Goal: Use online tool/utility: Utilize a website feature to perform a specific function

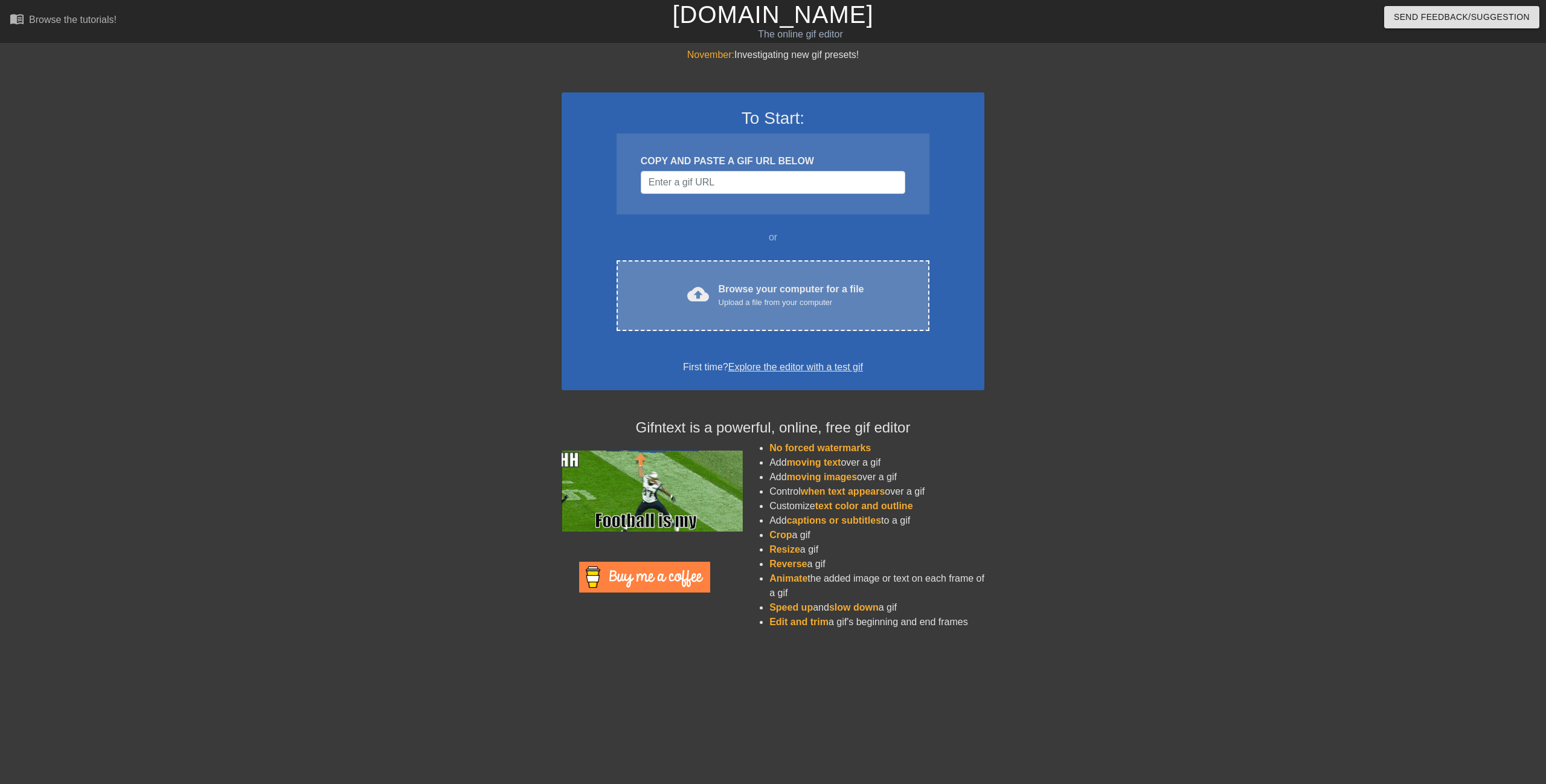
click at [732, 284] on div "Browse your computer for a file Upload a file from your computer" at bounding box center [791, 295] width 146 height 27
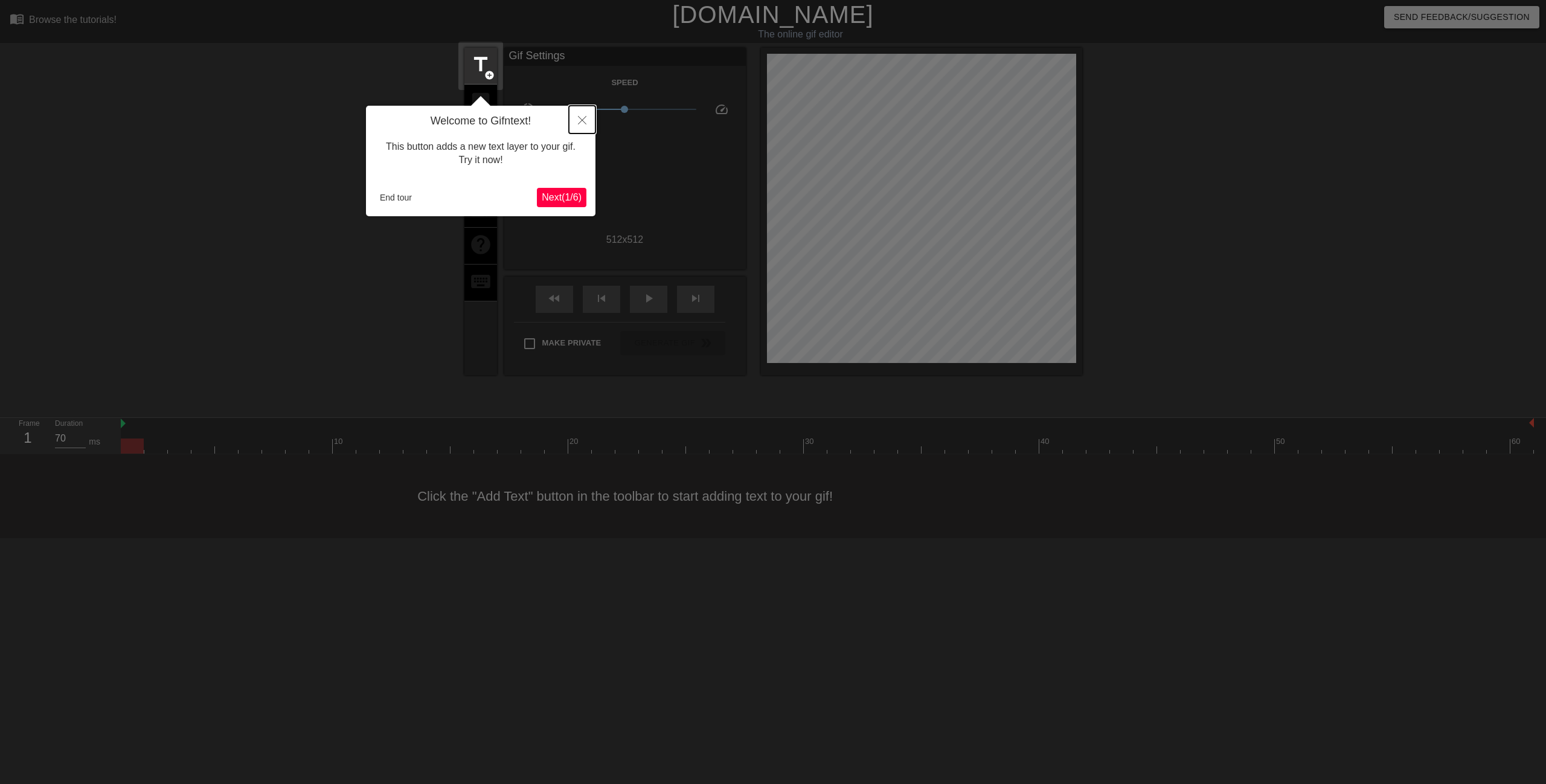
click at [584, 121] on icon "Close" at bounding box center [581, 120] width 8 height 8
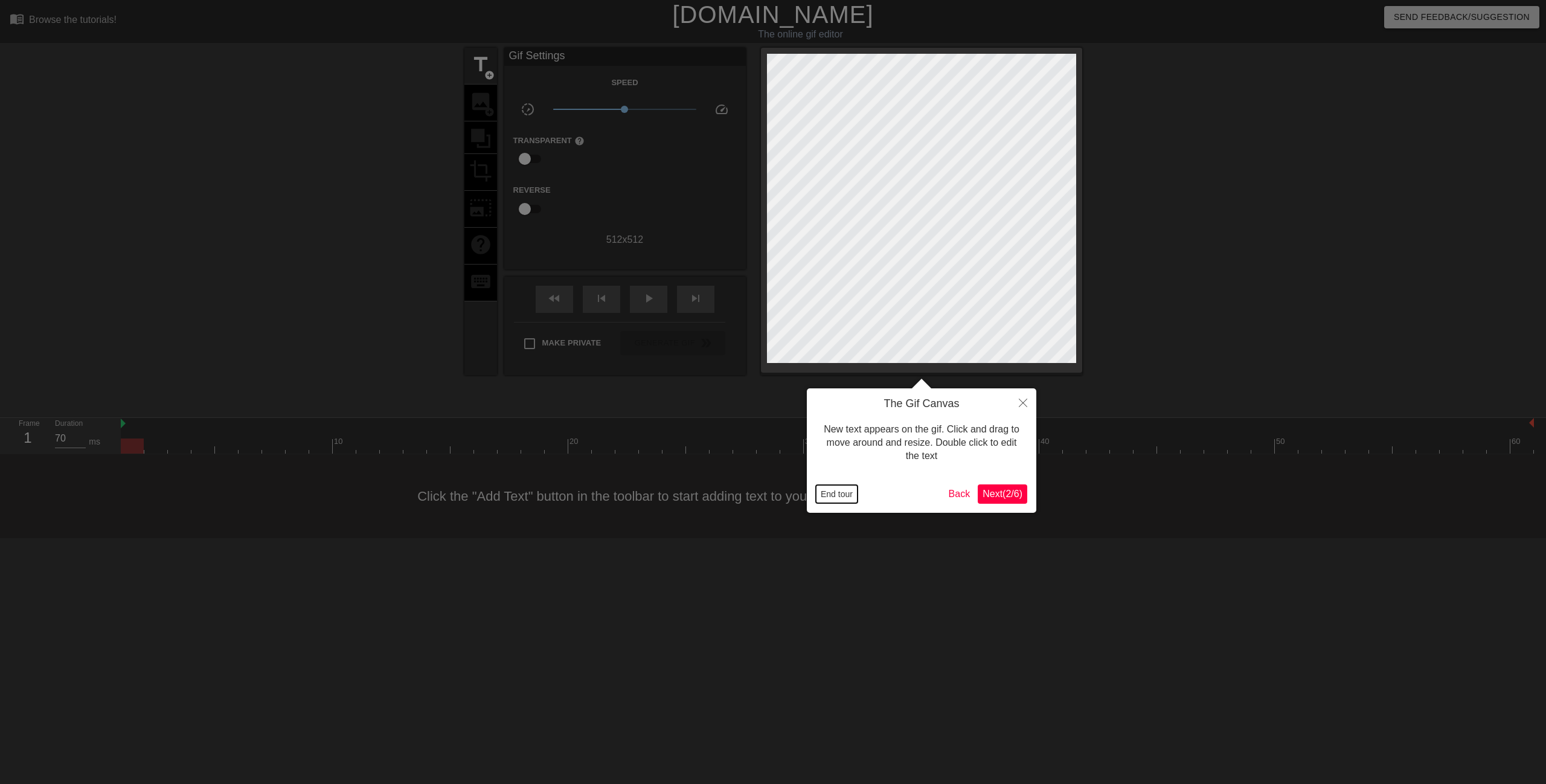
click at [834, 495] on button "End tour" at bounding box center [837, 494] width 42 height 18
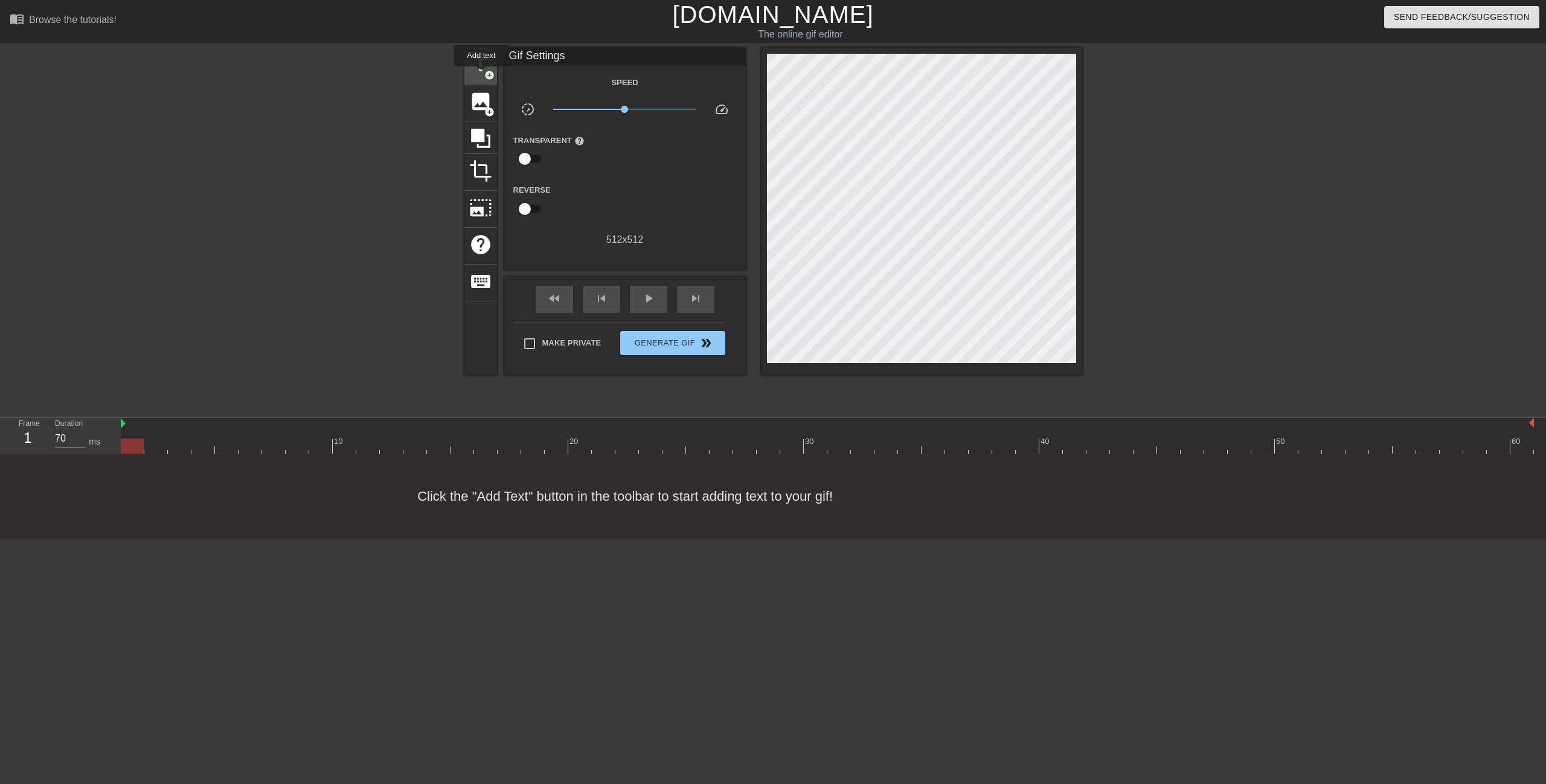
click at [482, 75] on span "title" at bounding box center [481, 65] width 23 height 23
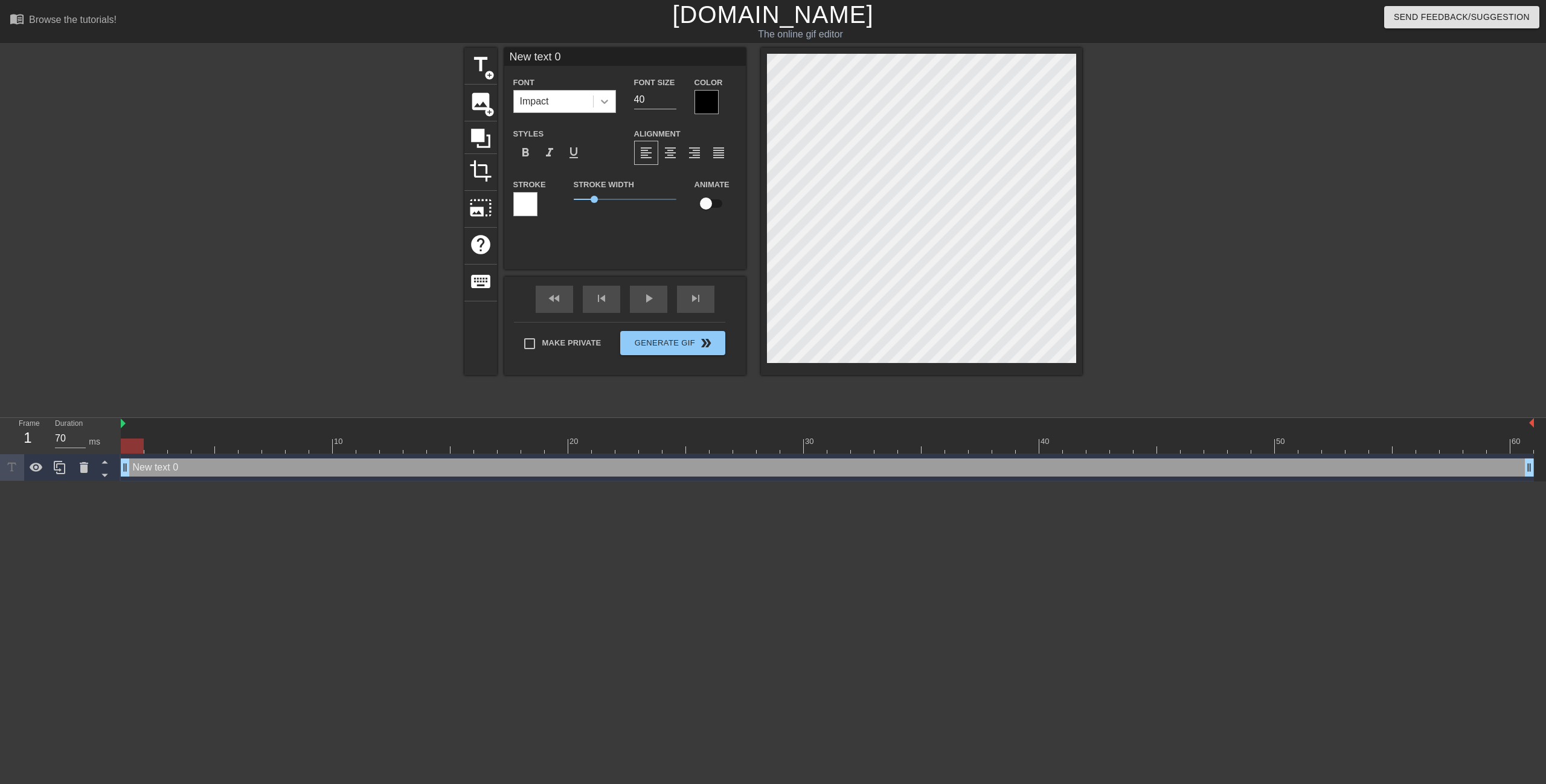
click at [607, 98] on icon at bounding box center [604, 101] width 12 height 12
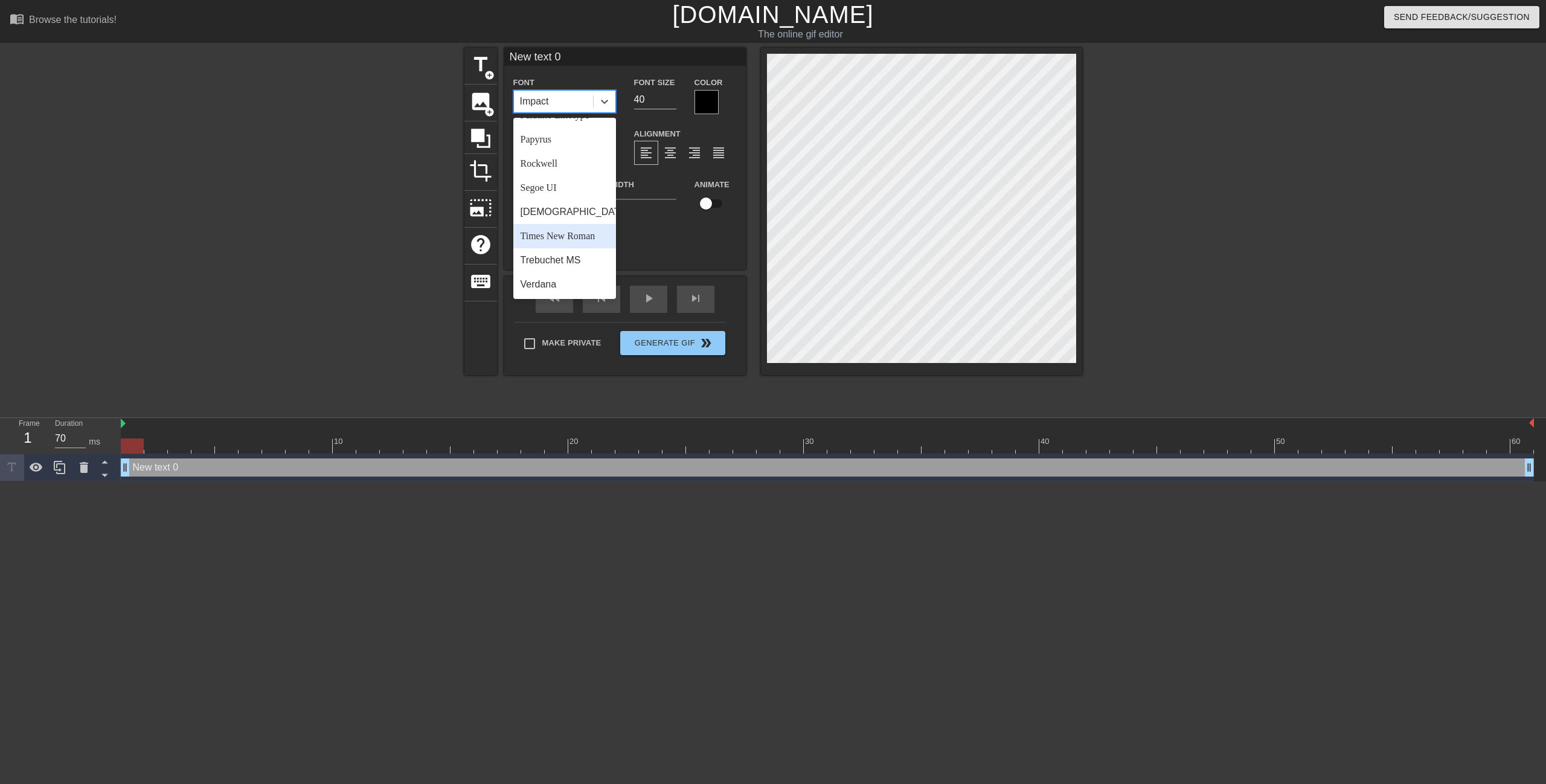
scroll to position [432, 0]
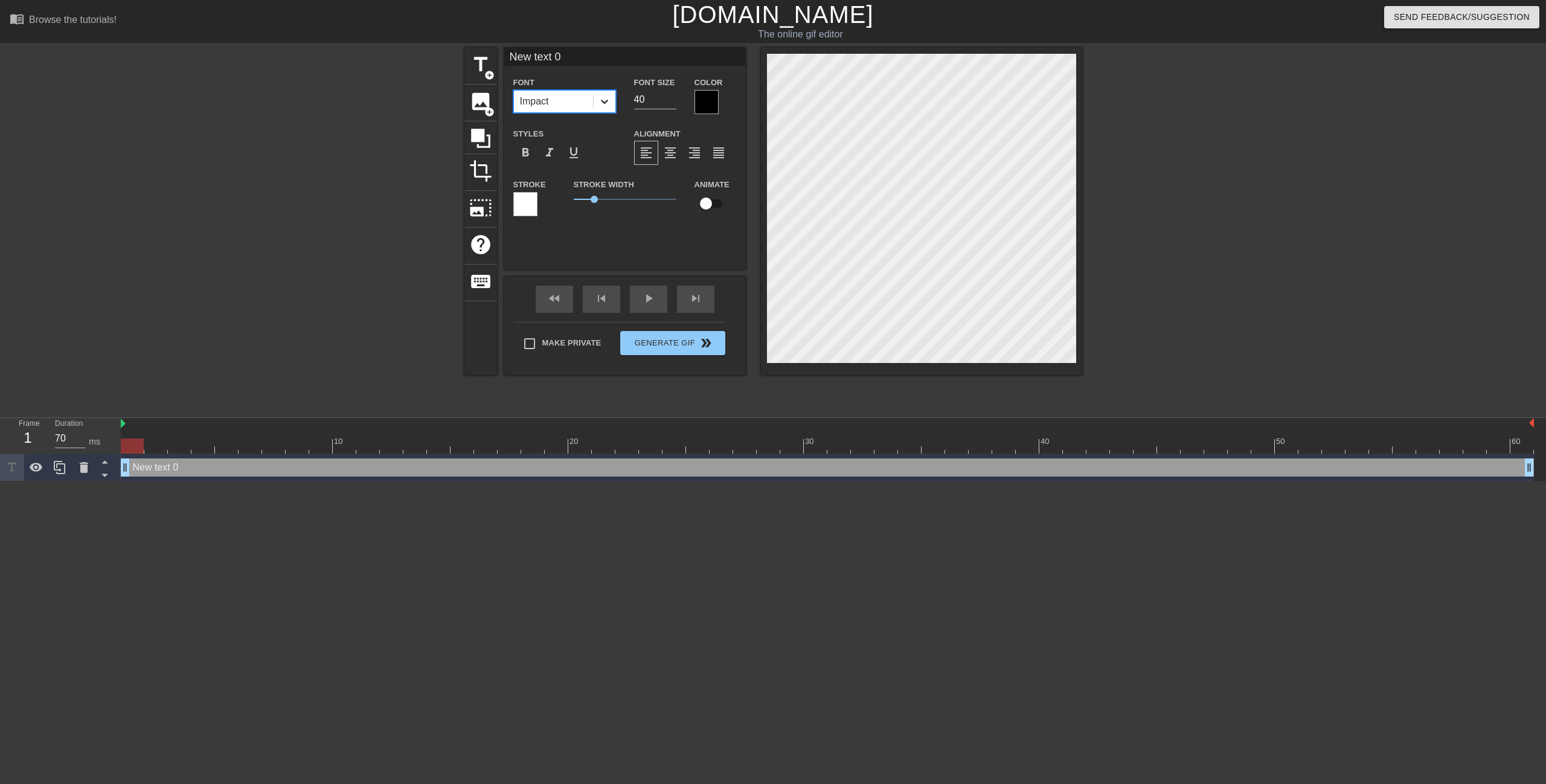
click at [606, 104] on icon at bounding box center [604, 101] width 12 height 12
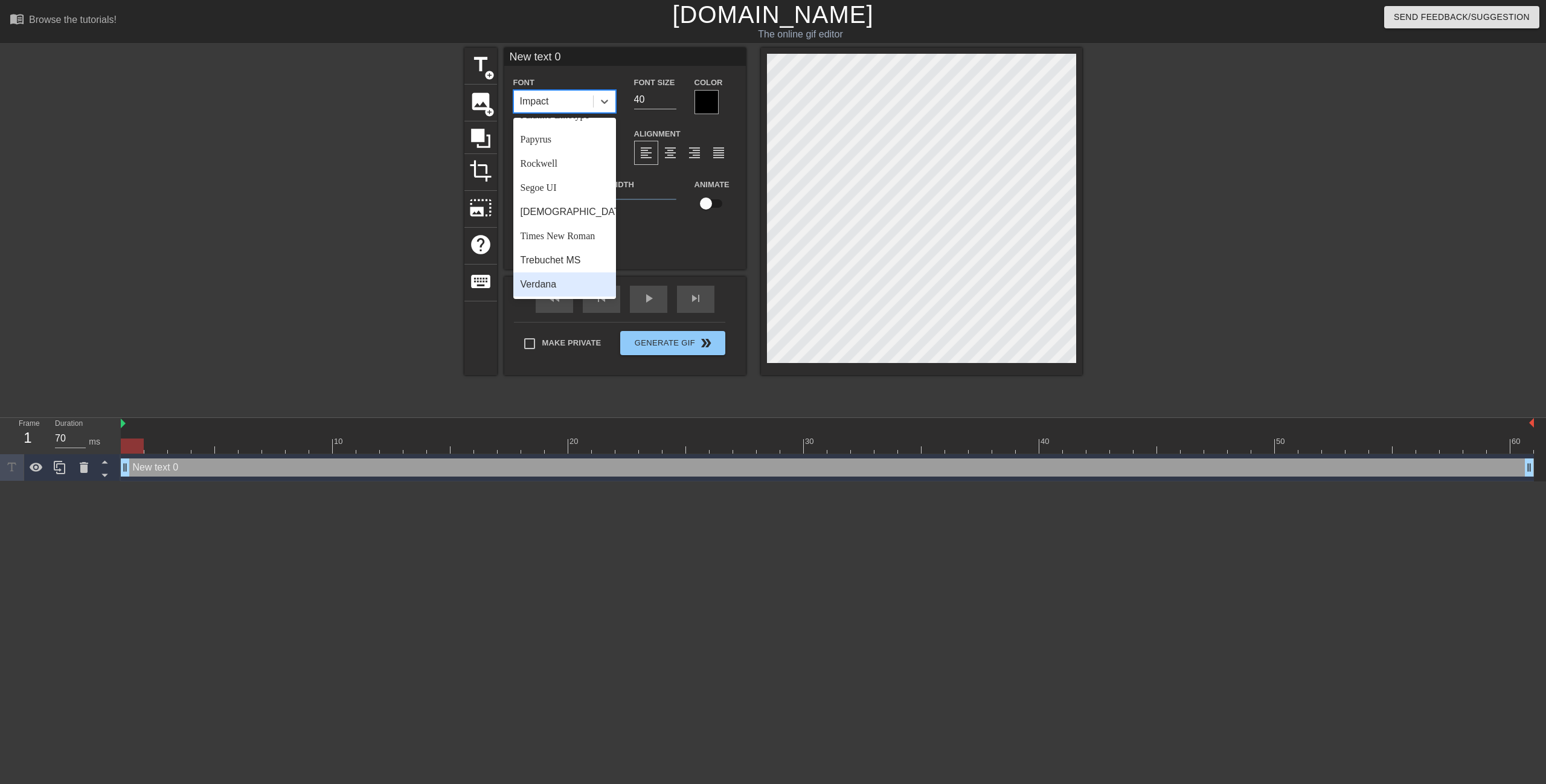
click at [559, 280] on div "Verdana" at bounding box center [565, 284] width 103 height 24
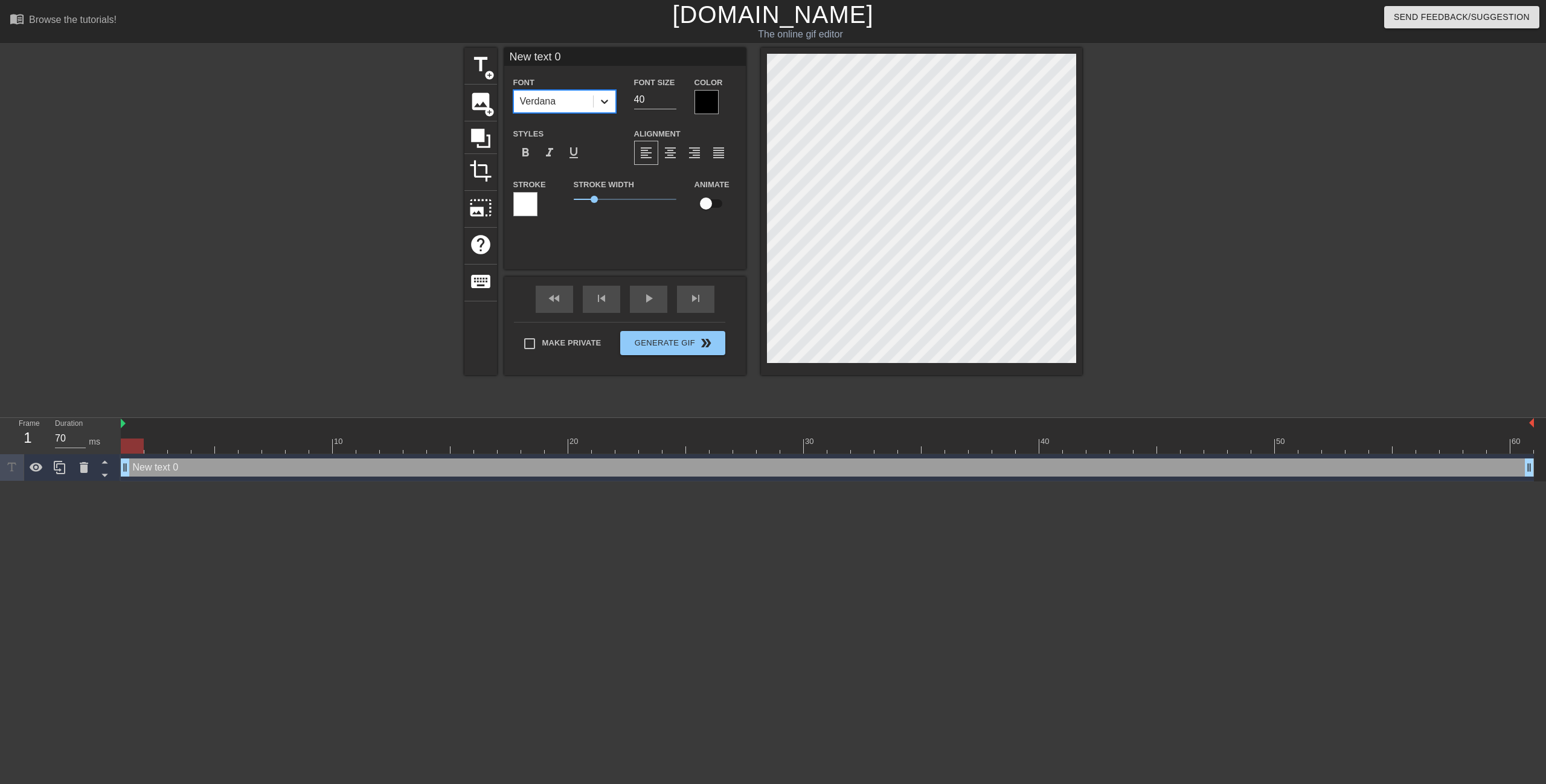
click at [607, 104] on icon at bounding box center [604, 101] width 12 height 12
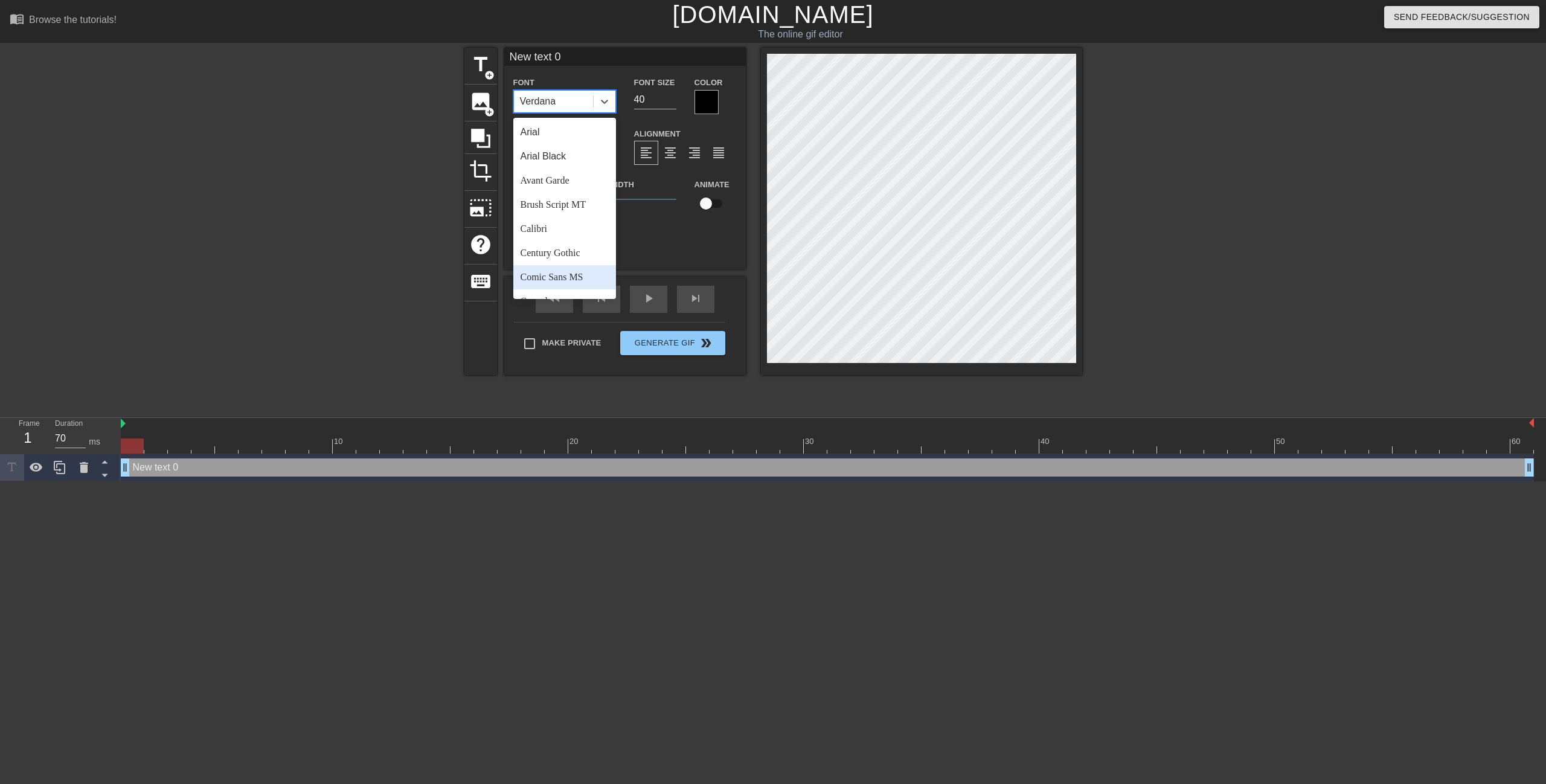
click at [565, 270] on div "Comic Sans MS" at bounding box center [565, 277] width 103 height 24
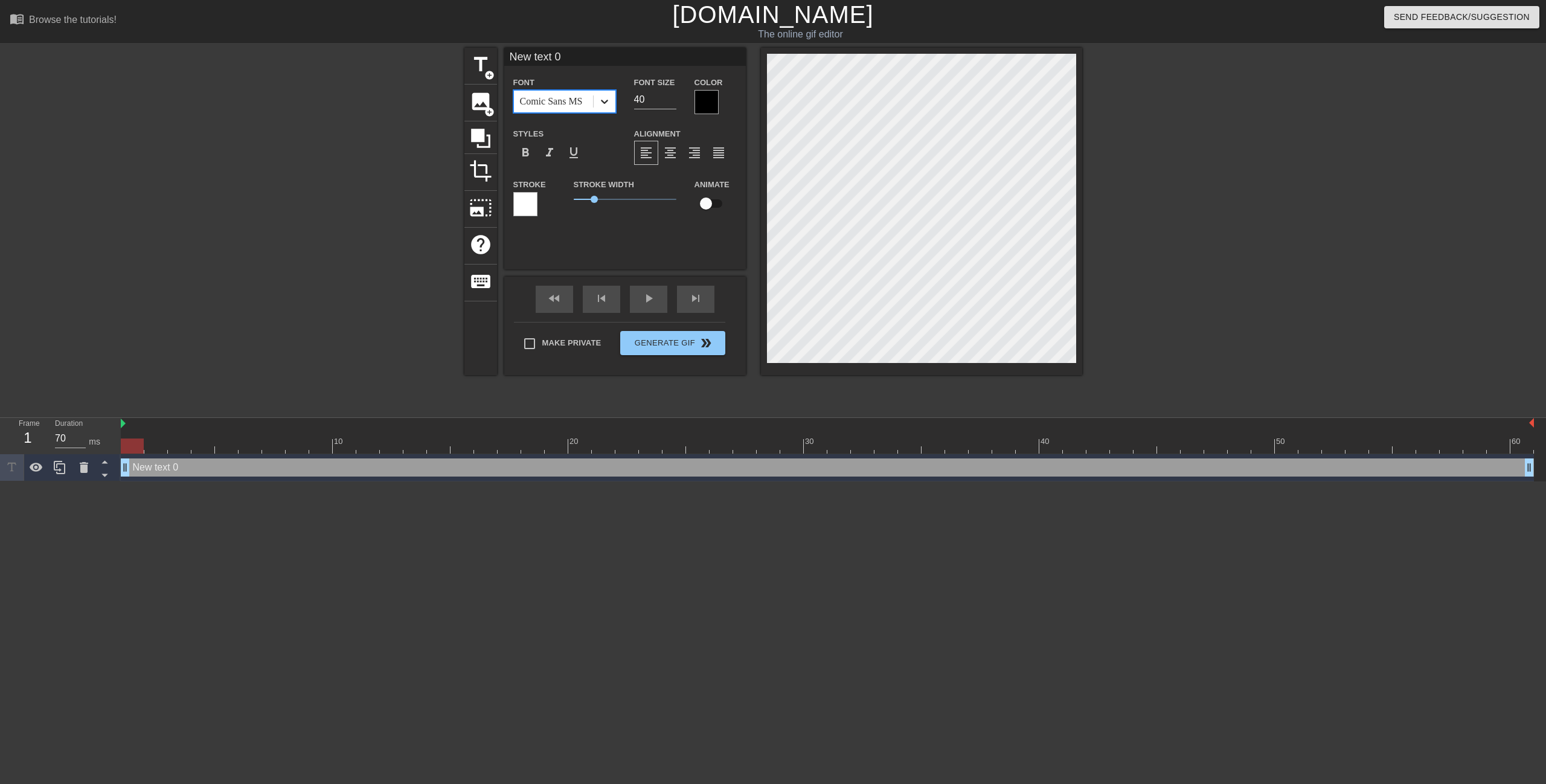
click at [612, 104] on div at bounding box center [604, 101] width 22 height 22
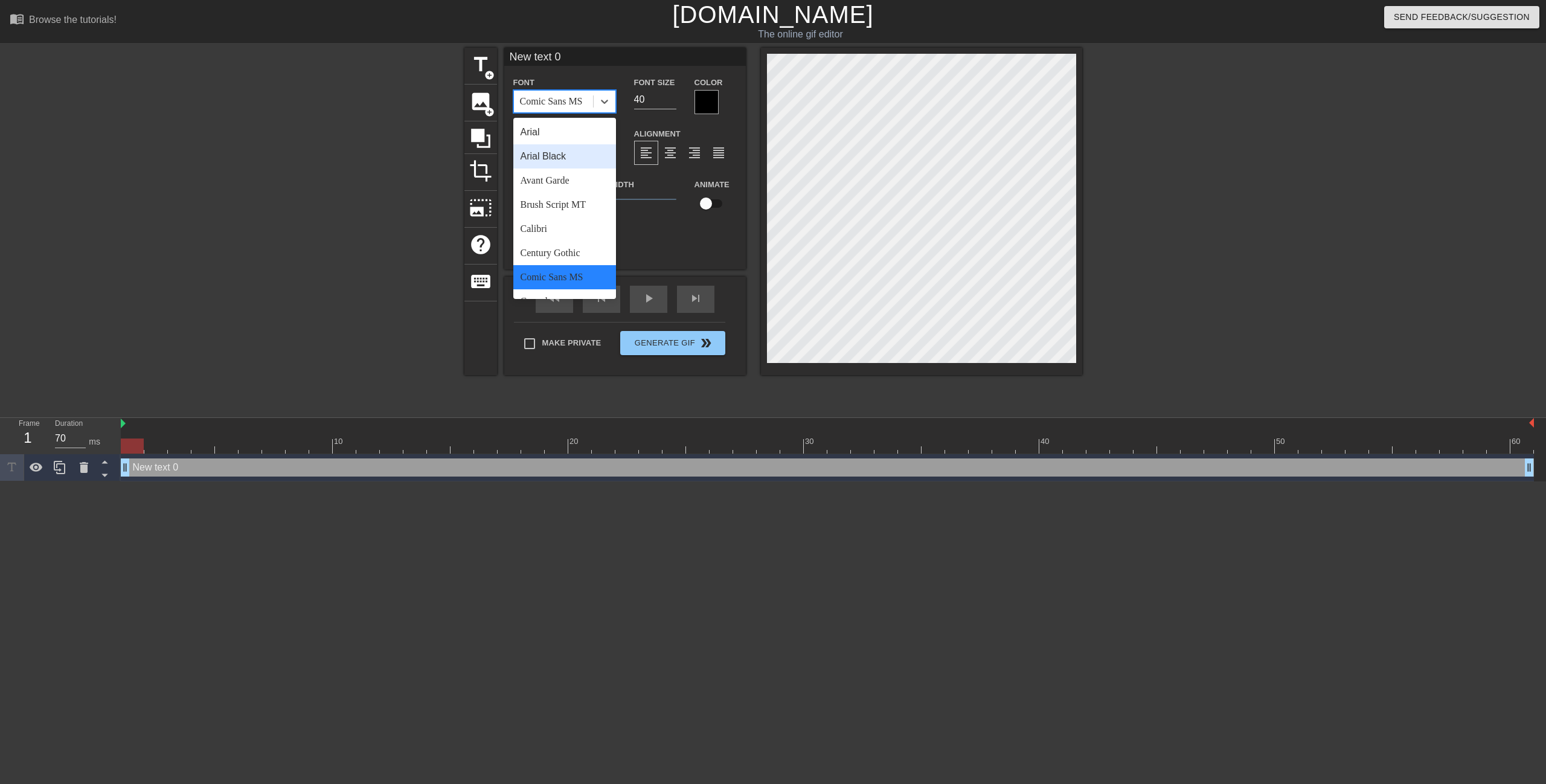
click at [568, 158] on div "Arial Black" at bounding box center [565, 156] width 103 height 24
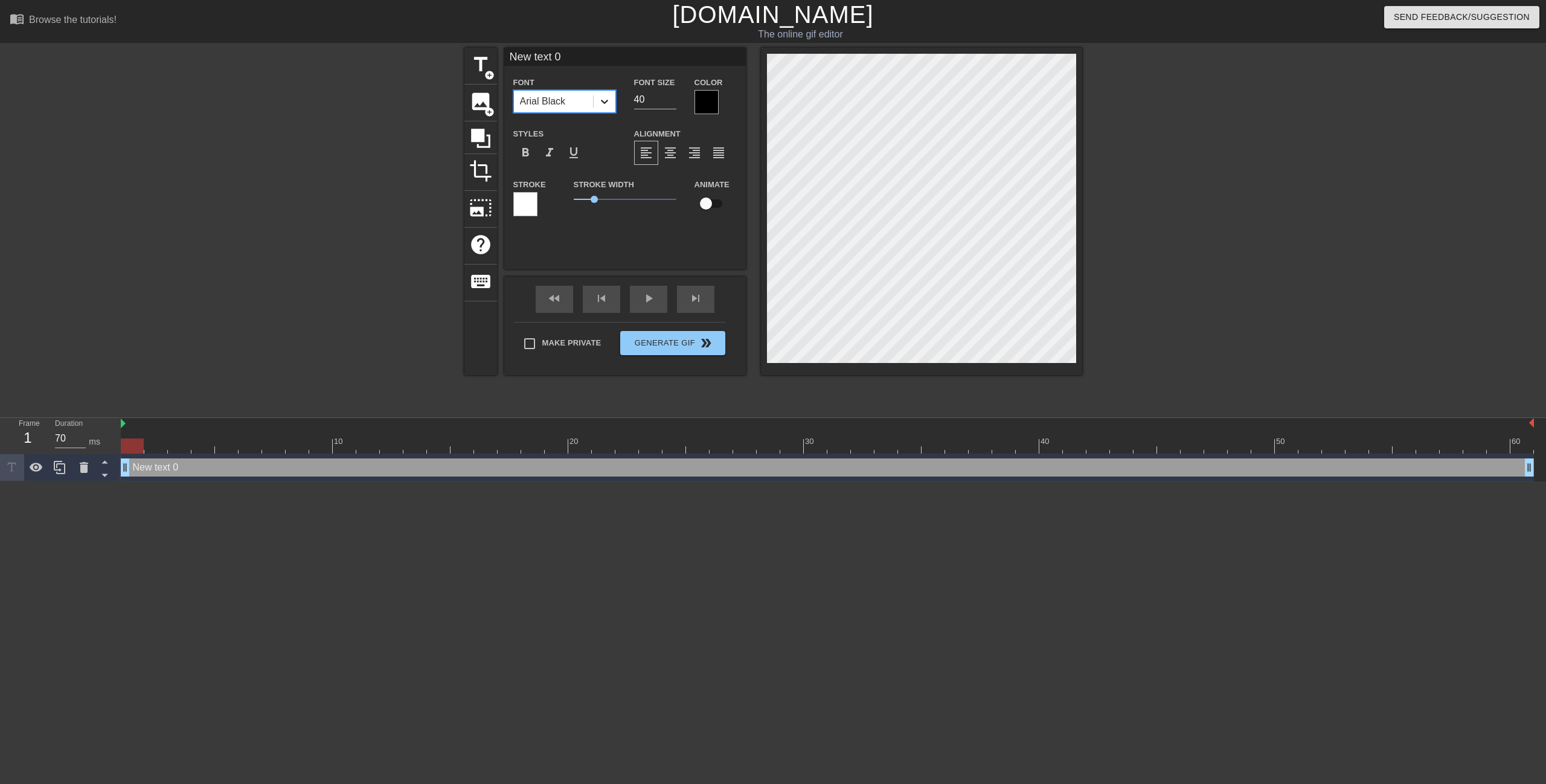
click at [605, 102] on icon at bounding box center [605, 102] width 8 height 5
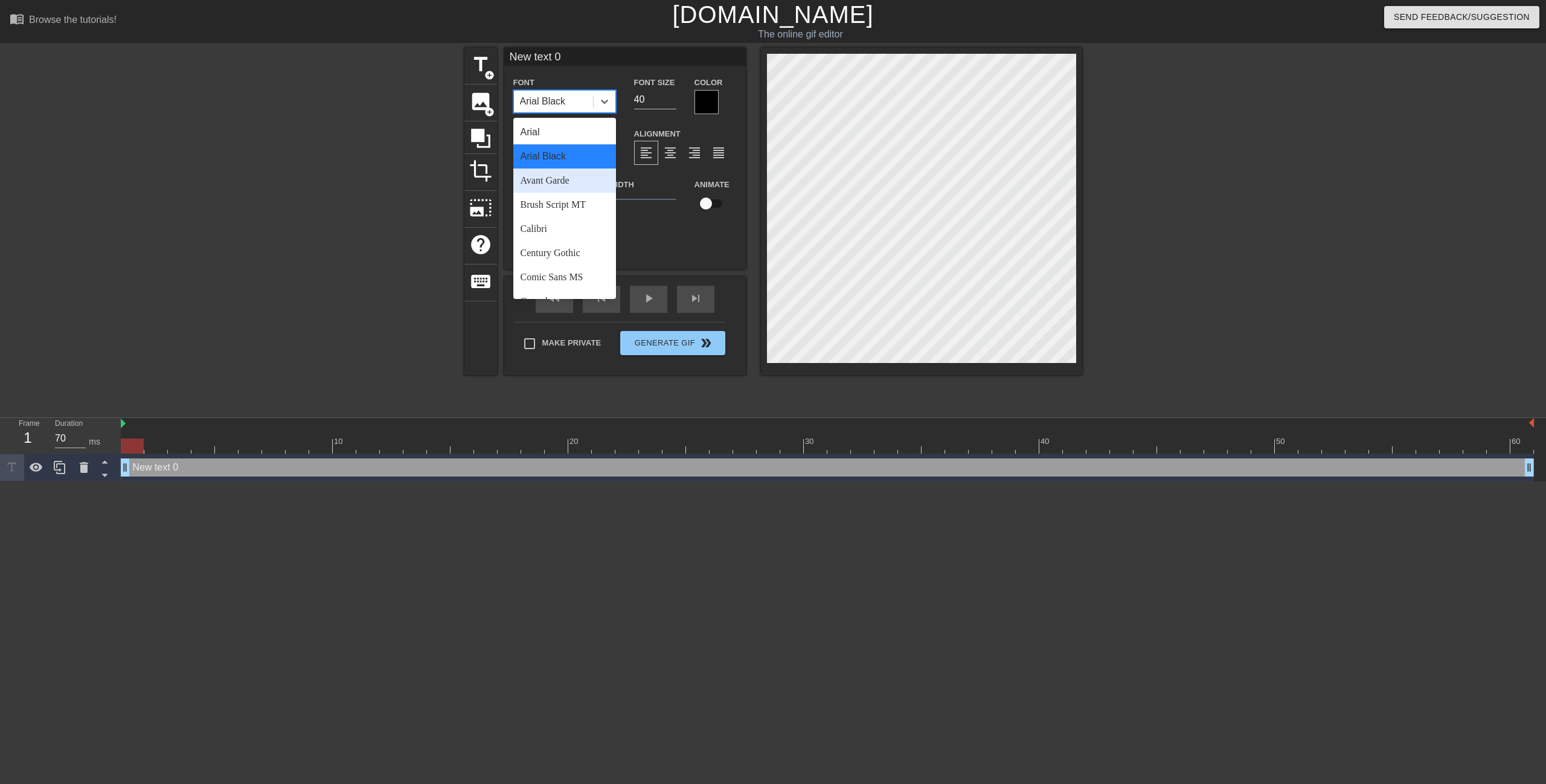
click at [558, 185] on div "Avant Garde" at bounding box center [565, 181] width 103 height 24
click at [601, 101] on icon at bounding box center [604, 101] width 12 height 12
click at [555, 203] on div "Brush Script MT" at bounding box center [565, 205] width 103 height 24
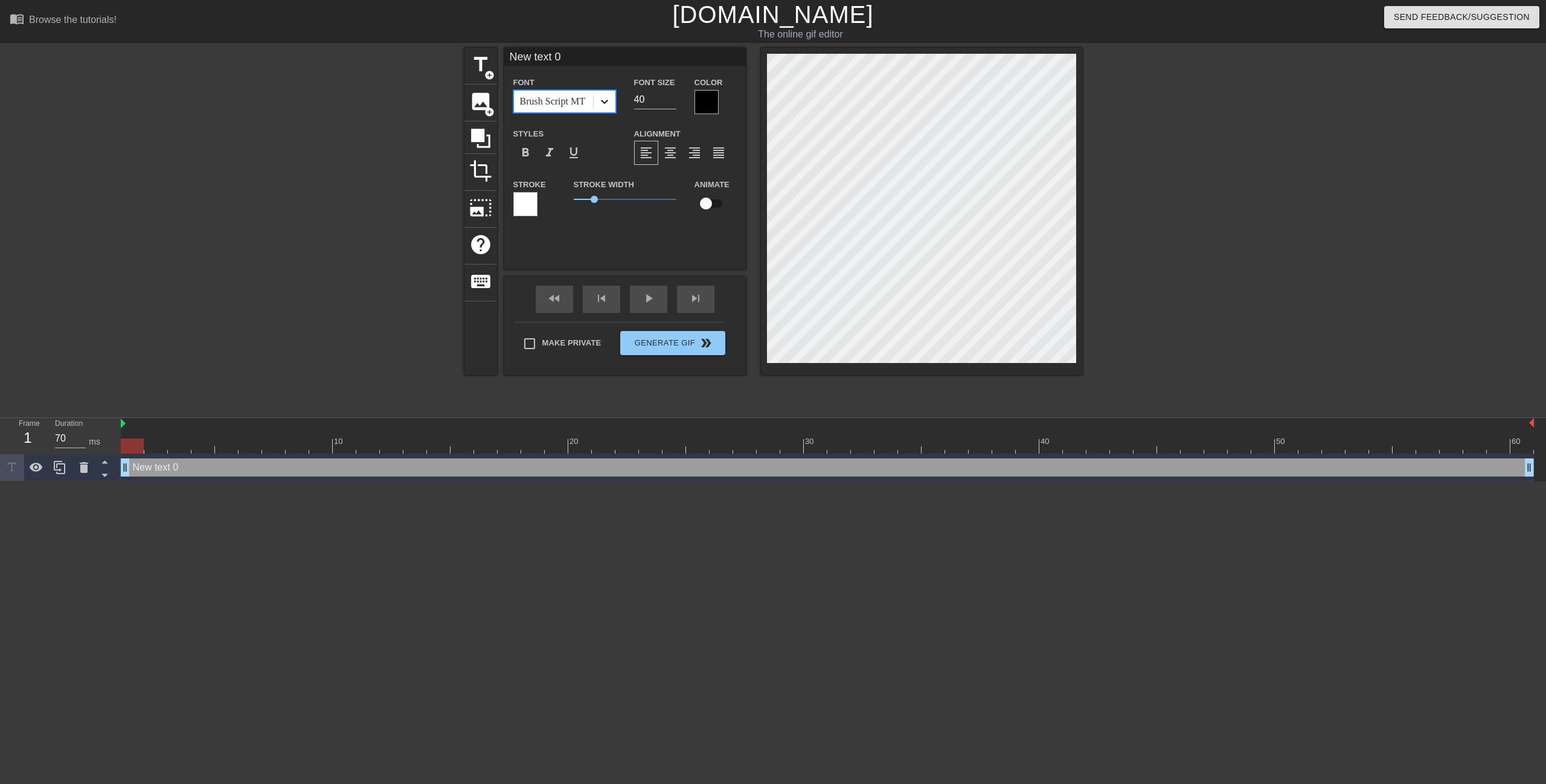
click at [612, 101] on div at bounding box center [604, 101] width 22 height 22
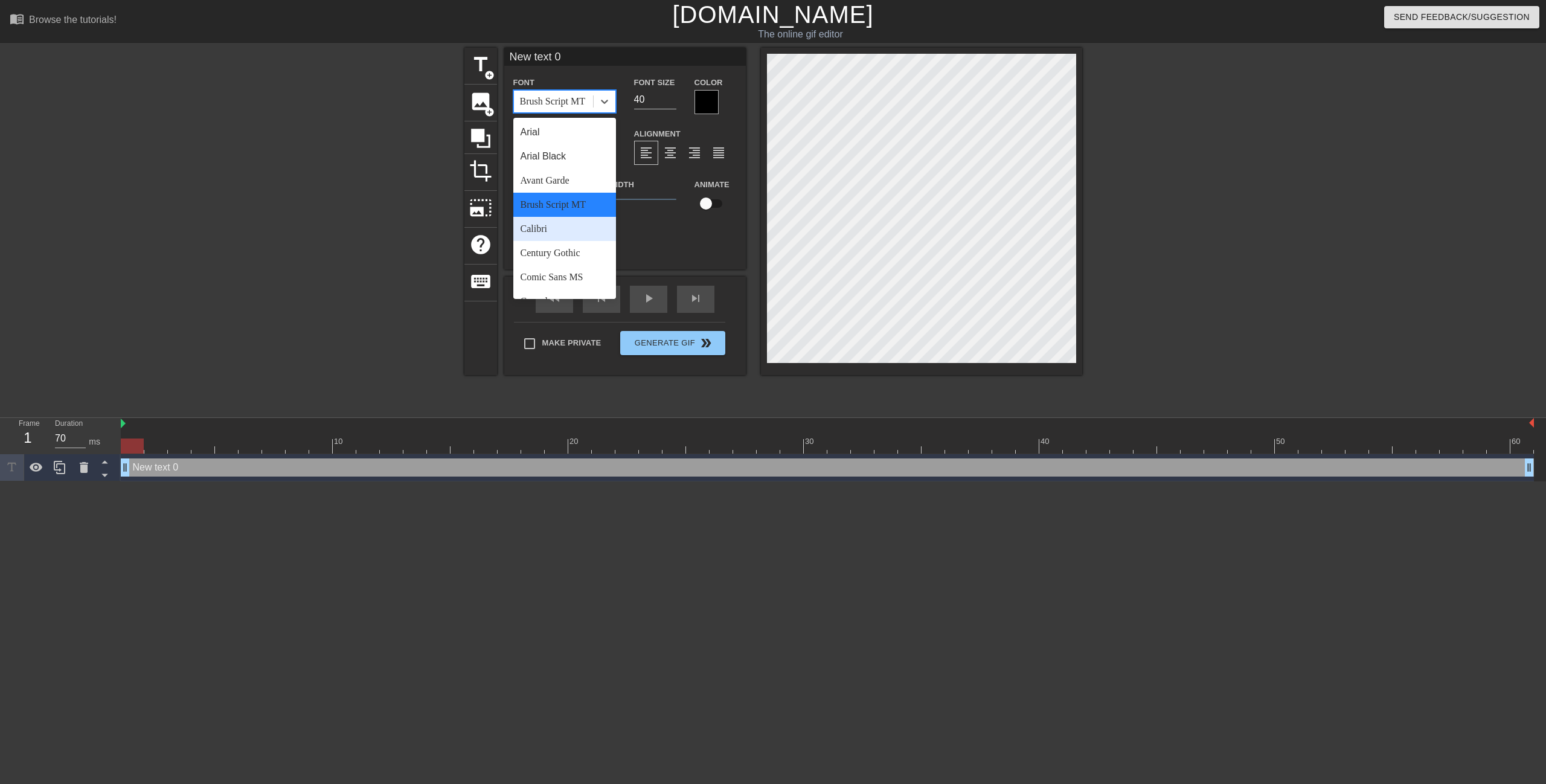
click at [545, 230] on div "Calibri" at bounding box center [565, 229] width 103 height 24
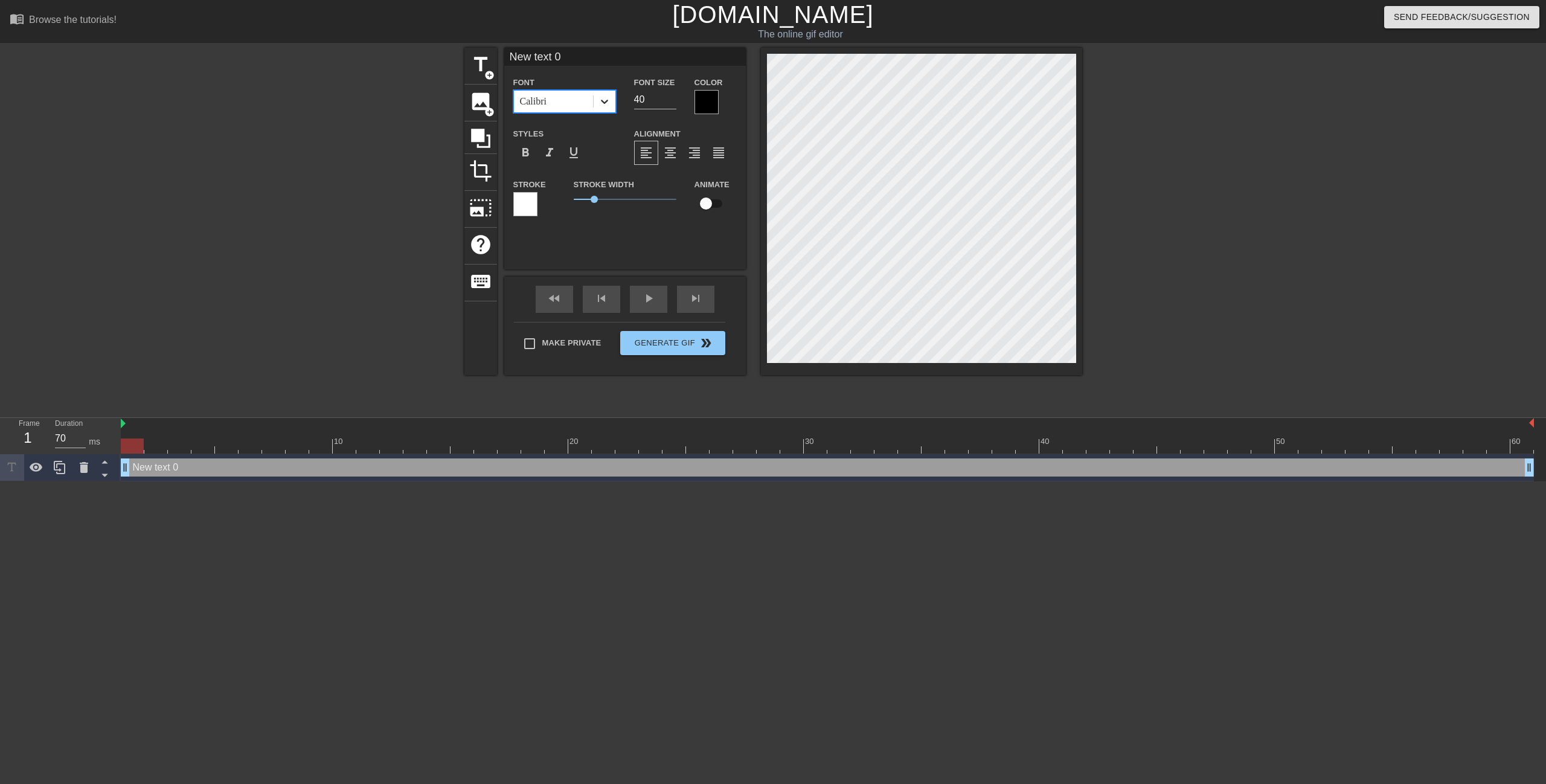
click at [608, 106] on icon at bounding box center [604, 101] width 12 height 12
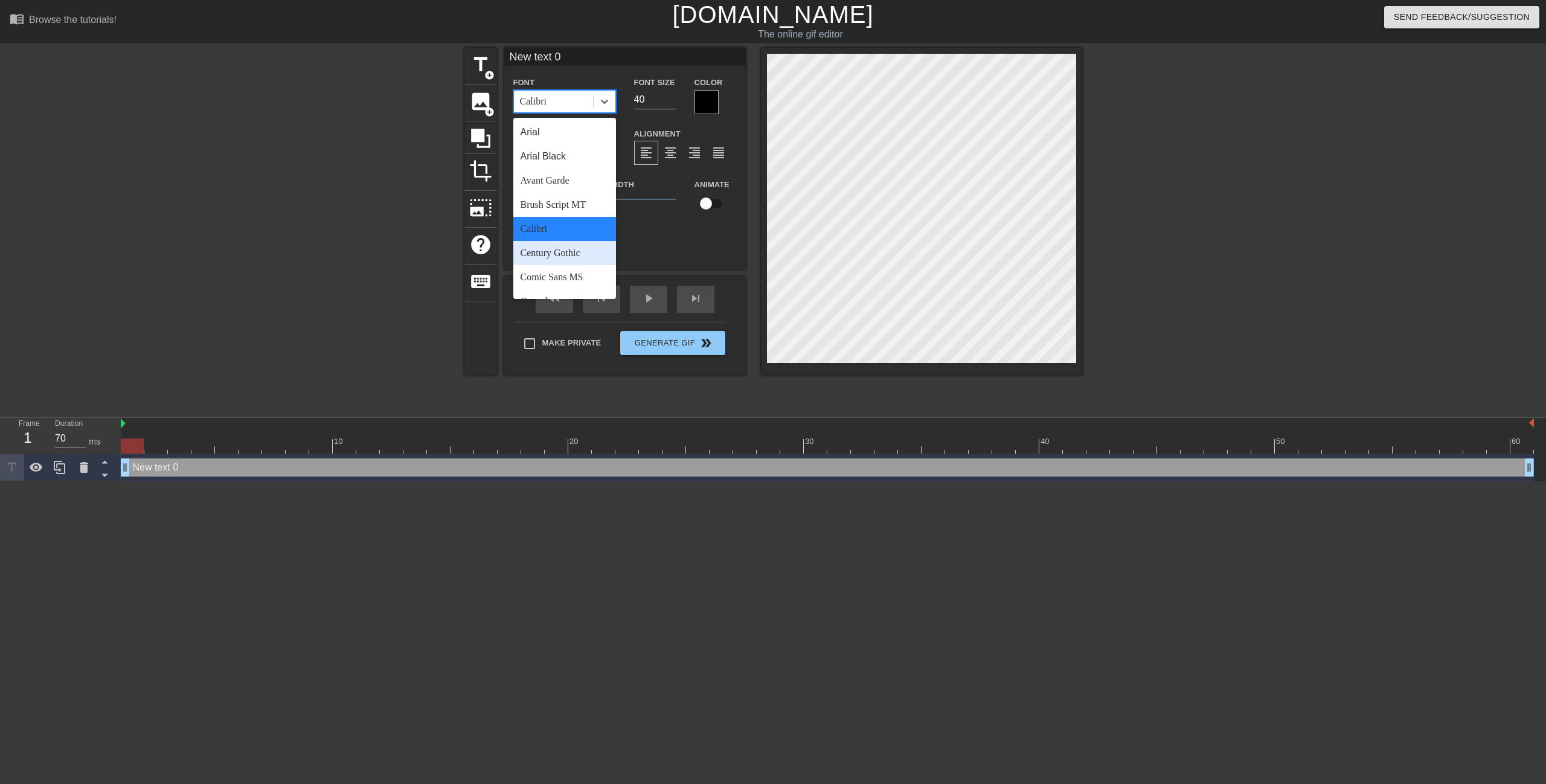
click at [560, 250] on div "Century Gothic" at bounding box center [565, 253] width 103 height 24
click at [601, 103] on icon at bounding box center [604, 101] width 12 height 12
click at [557, 280] on div "Comic Sans MS" at bounding box center [565, 277] width 103 height 24
